Goal: Use online tool/utility

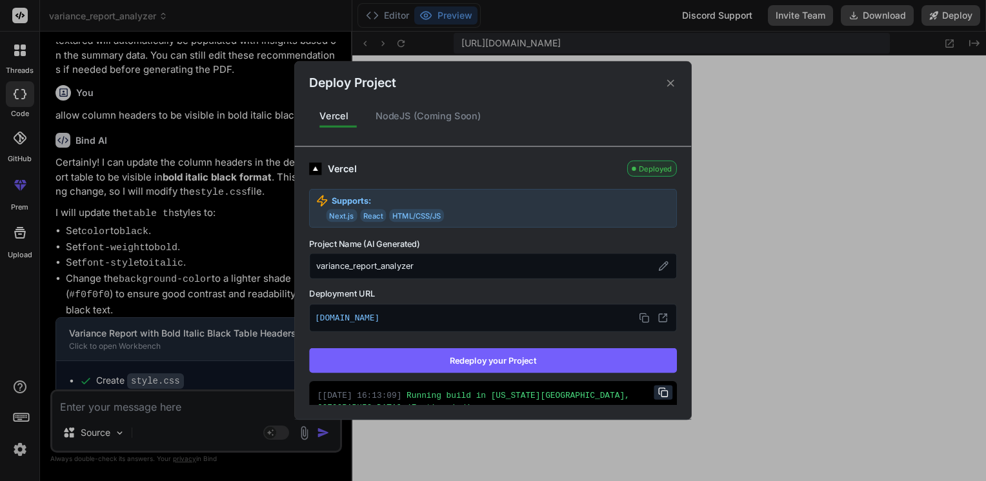
scroll to position [3, 0]
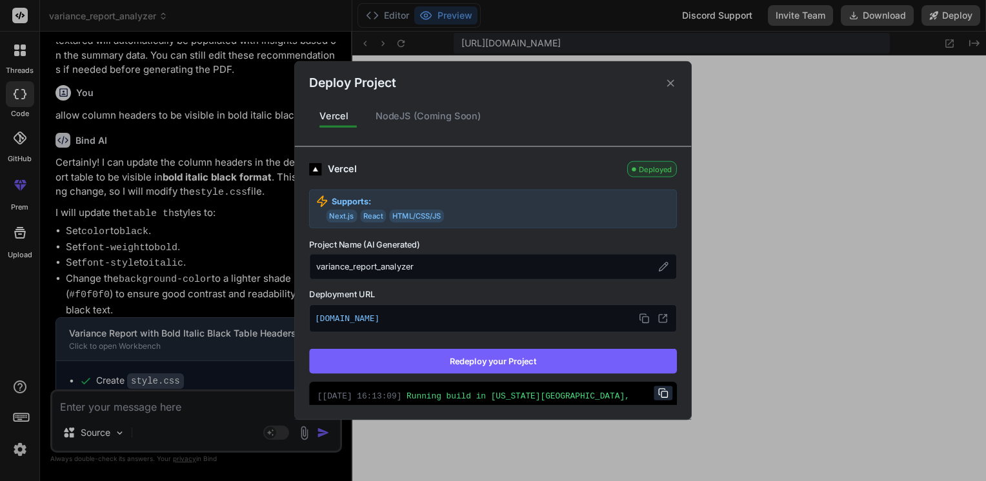
click at [643, 319] on rect at bounding box center [646, 320] width 6 height 6
click at [672, 82] on icon at bounding box center [670, 82] width 7 height 7
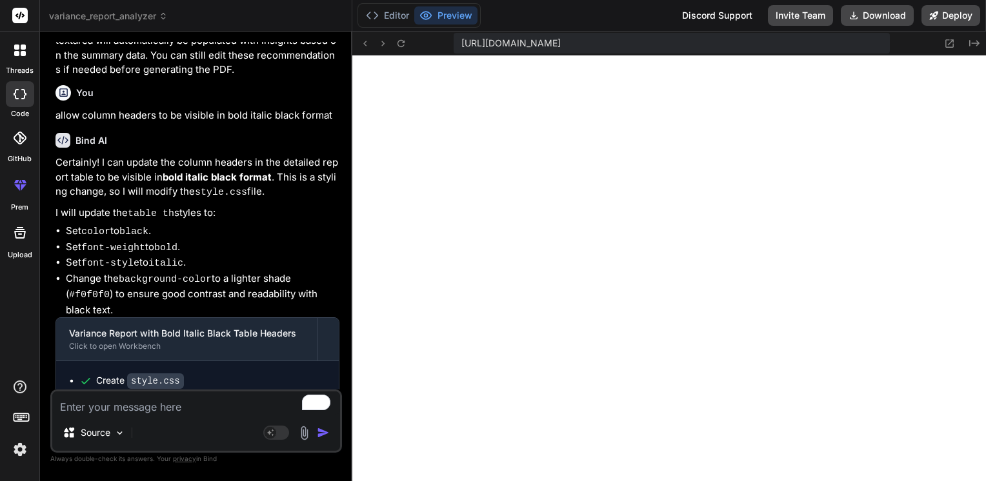
click at [21, 55] on icon at bounding box center [23, 53] width 5 height 5
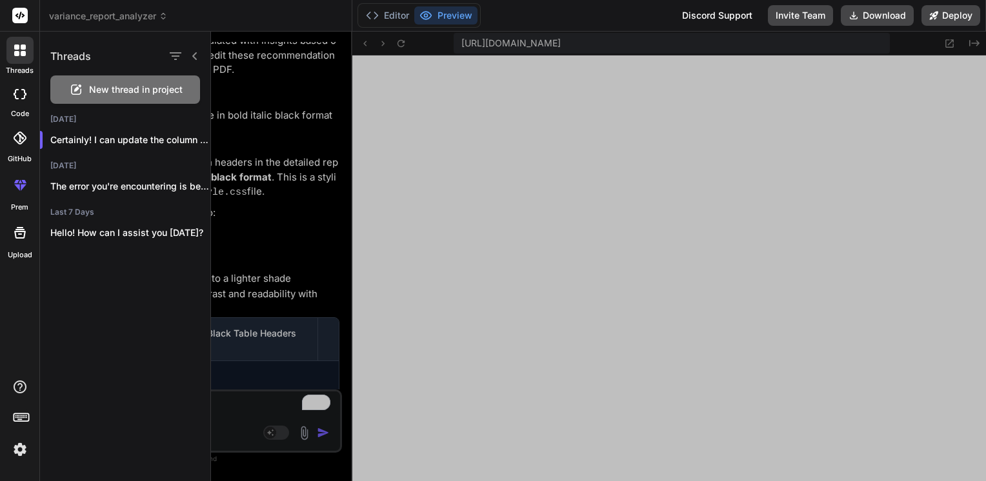
click at [76, 178] on div "The error you're encountering is because you're..." at bounding box center [125, 187] width 170 height 26
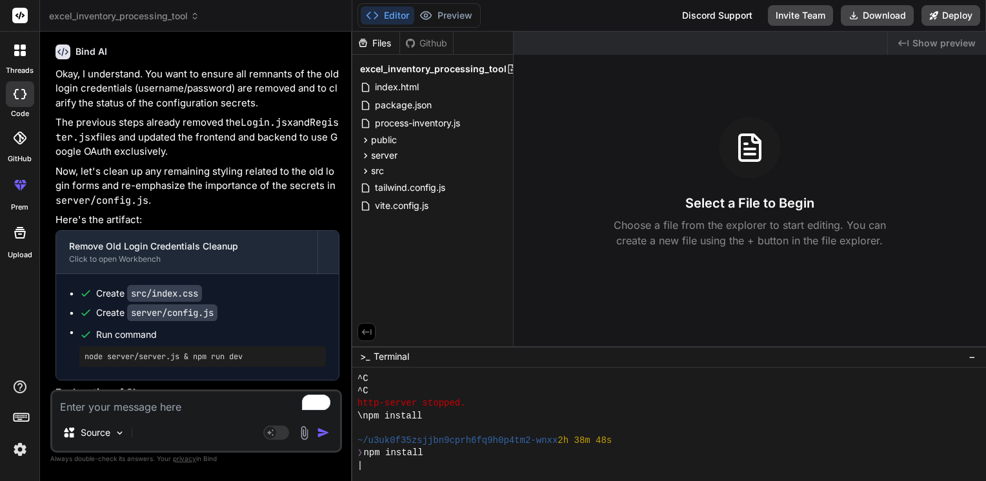
scroll to position [52, 0]
drag, startPoint x: 448, startPoint y: 173, endPoint x: 23, endPoint y: 447, distance: 505.5
click at [23, 447] on img at bounding box center [20, 450] width 22 height 22
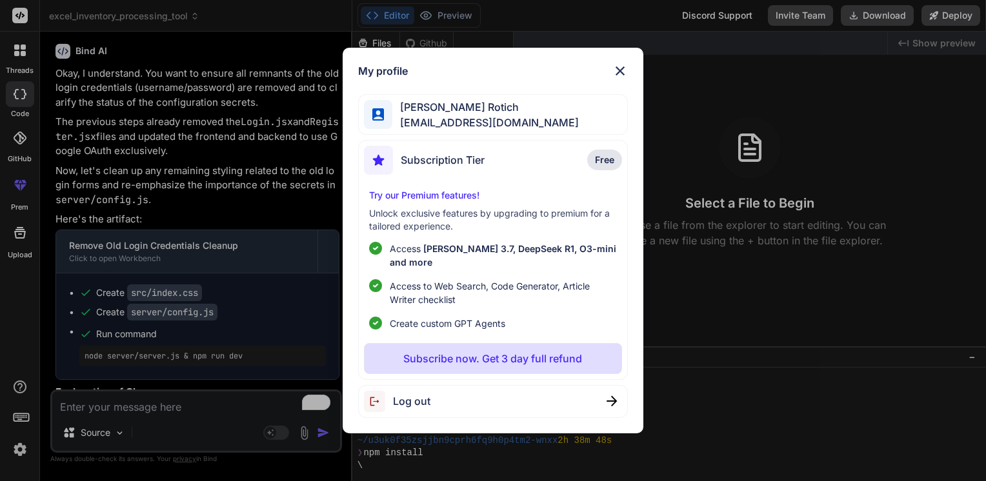
click at [623, 79] on img at bounding box center [619, 70] width 15 height 15
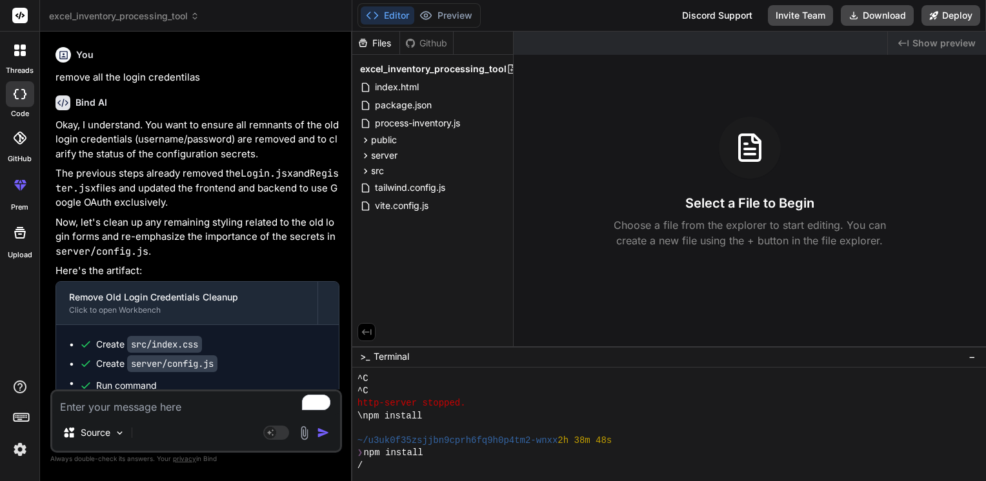
scroll to position [0, 0]
click at [192, 18] on icon at bounding box center [194, 16] width 9 height 9
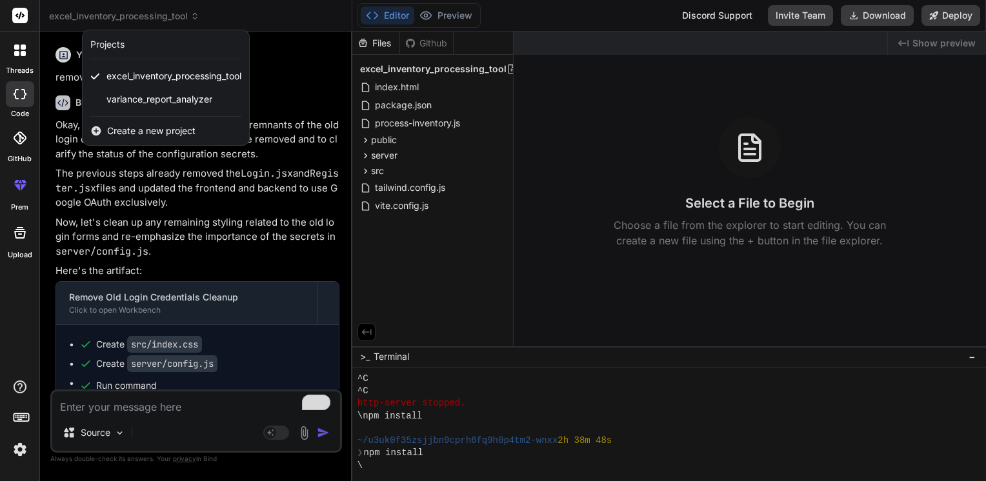
click at [171, 74] on span "excel_inventory_processing_tool" at bounding box center [173, 76] width 135 height 13
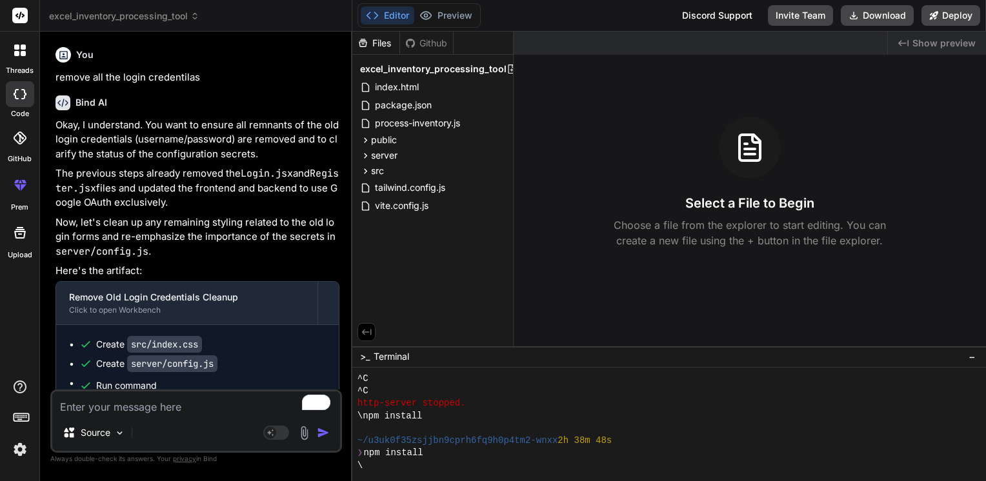
click at [952, 25] on button "Deploy" at bounding box center [951, 15] width 59 height 21
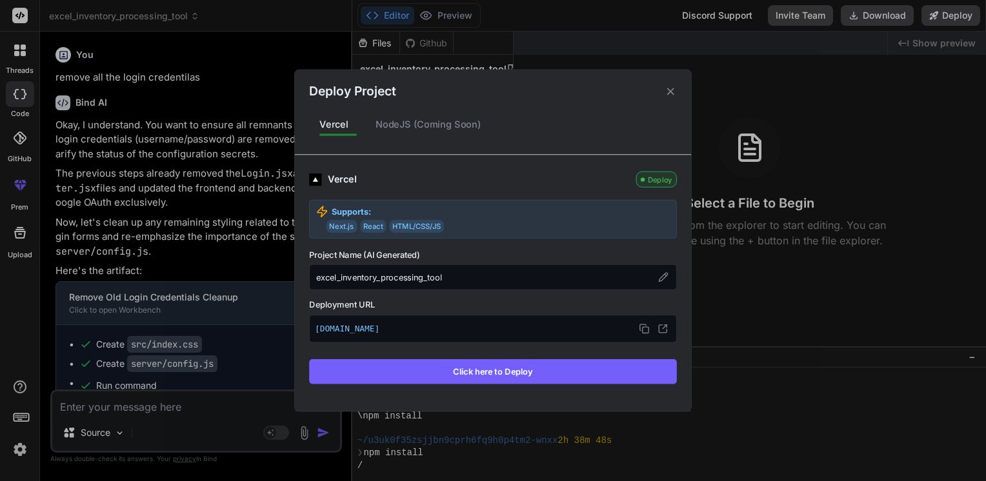
click at [640, 327] on icon at bounding box center [643, 328] width 6 height 6
type textarea "x"
